Goal: Transaction & Acquisition: Purchase product/service

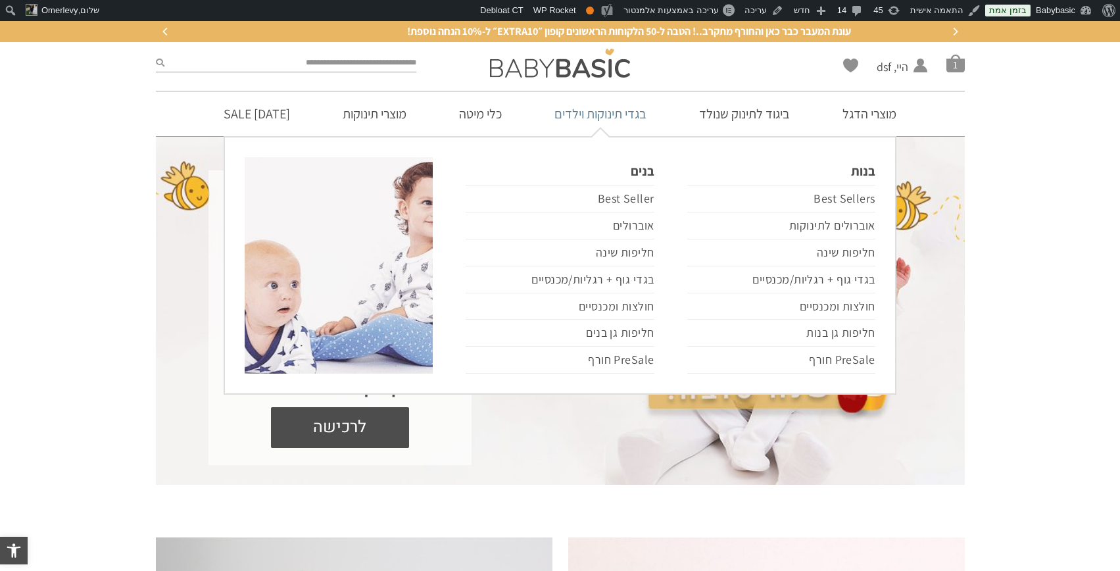
click at [630, 120] on link "בגדי תינוקות וילדים" at bounding box center [601, 113] width 132 height 45
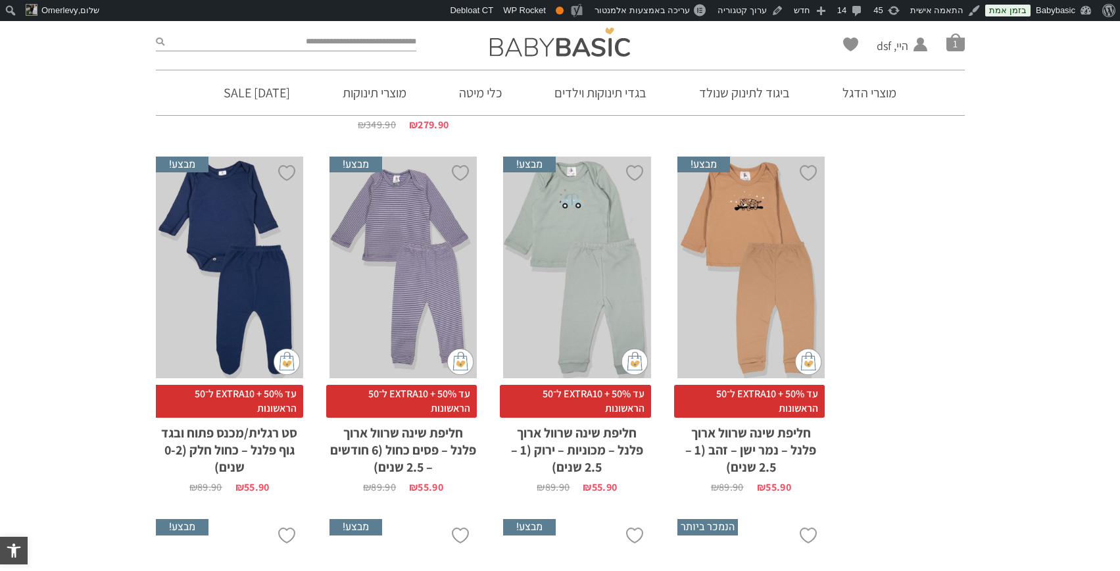
scroll to position [1266, 0]
